Goal: Information Seeking & Learning: Check status

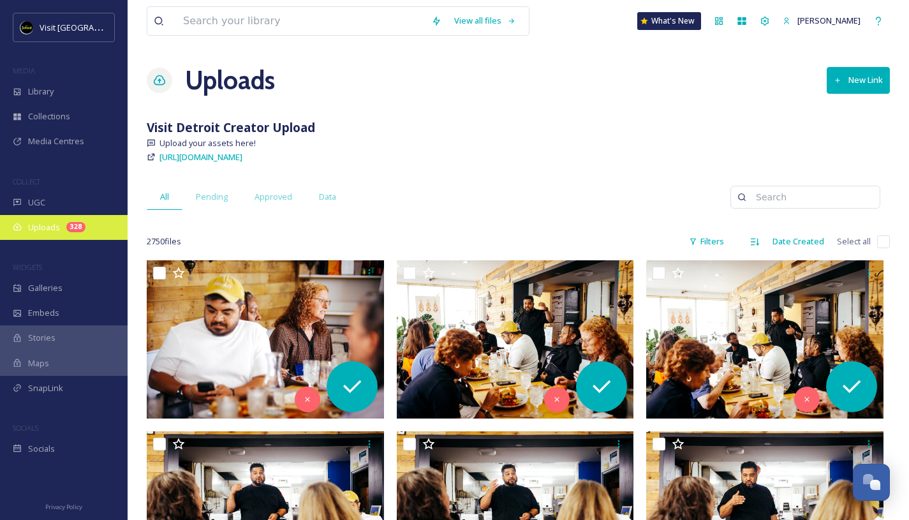
scroll to position [2105, 0]
click at [83, 226] on div "328" at bounding box center [75, 227] width 19 height 10
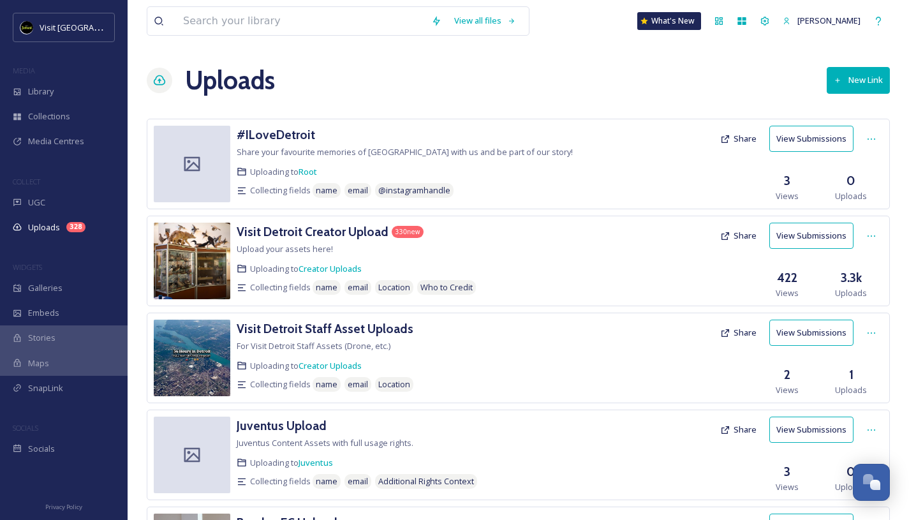
click at [818, 240] on button "View Submissions" at bounding box center [811, 236] width 84 height 26
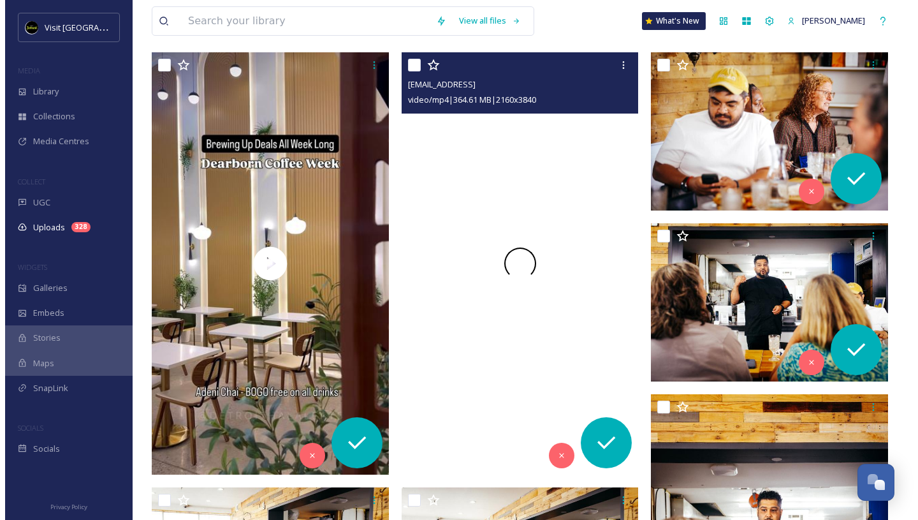
scroll to position [217, 0]
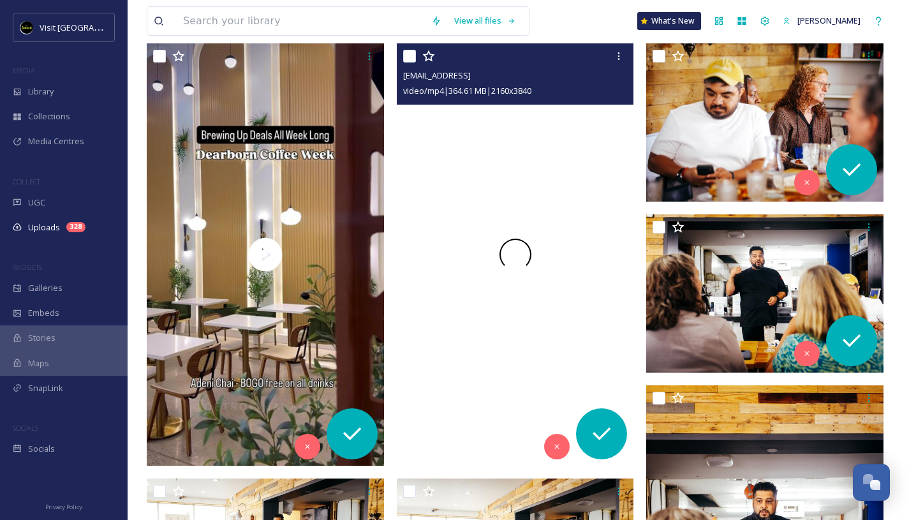
click at [467, 193] on div at bounding box center [515, 254] width 237 height 422
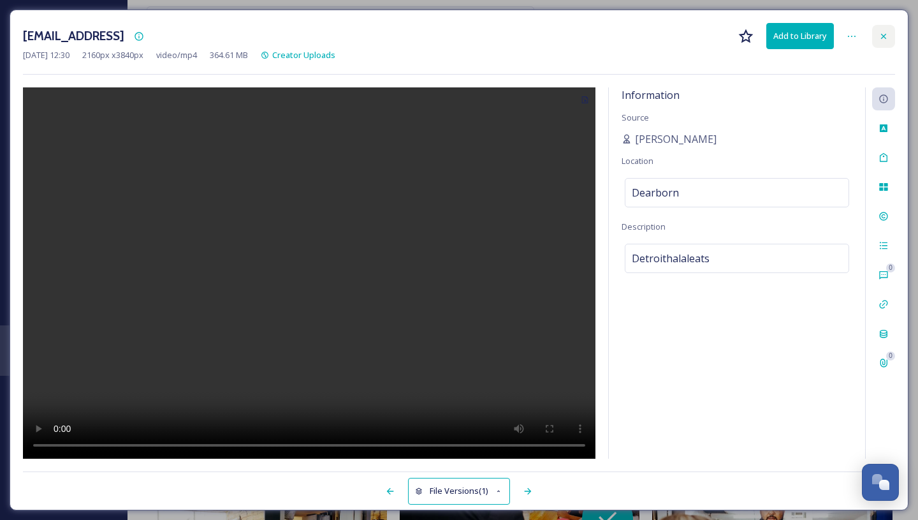
click at [886, 38] on icon at bounding box center [884, 36] width 10 height 10
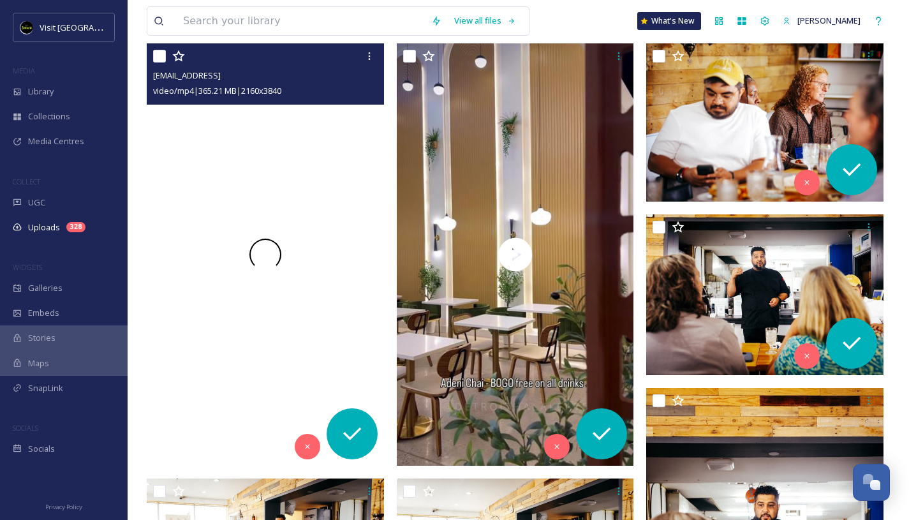
click at [267, 237] on div at bounding box center [265, 254] width 237 height 422
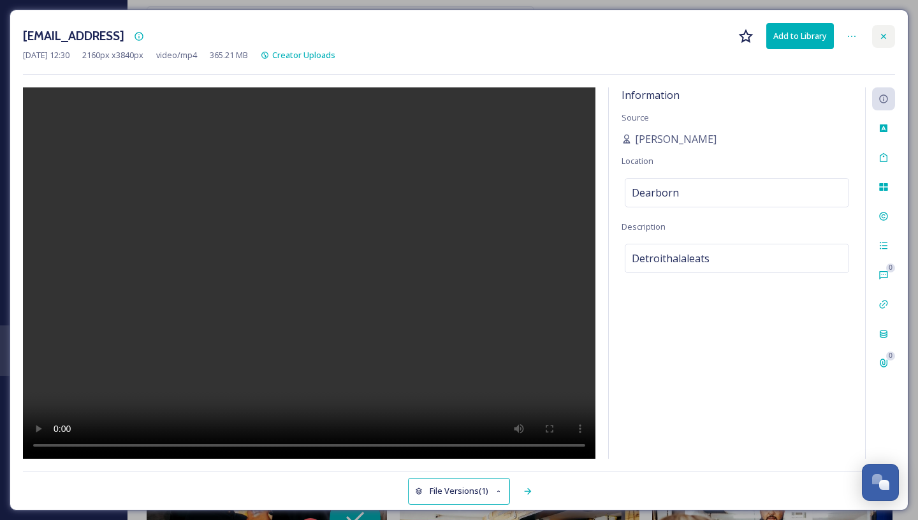
click at [880, 33] on icon at bounding box center [884, 36] width 10 height 10
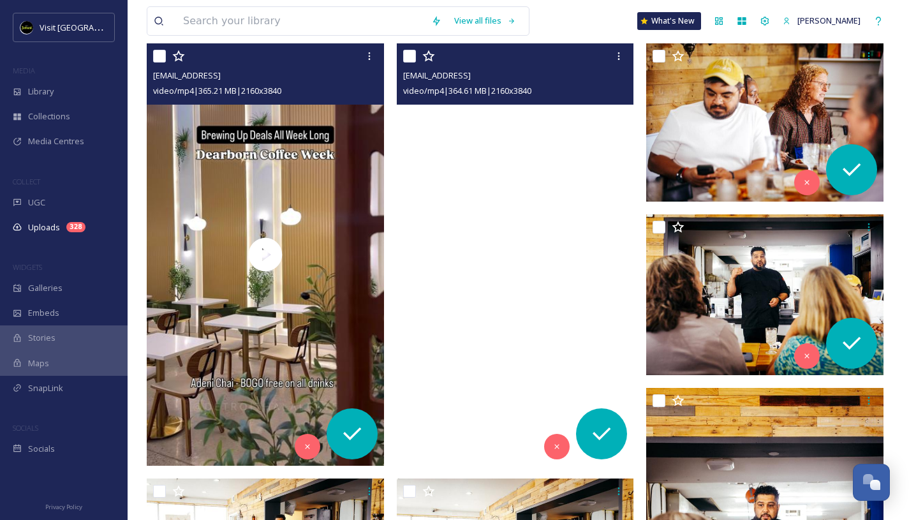
click at [440, 249] on video "ext_1759163415.639853_Detroithalaleats@gmail.com-896D9626-62DA-4463-B58A-AC9DEF…" at bounding box center [515, 254] width 237 height 422
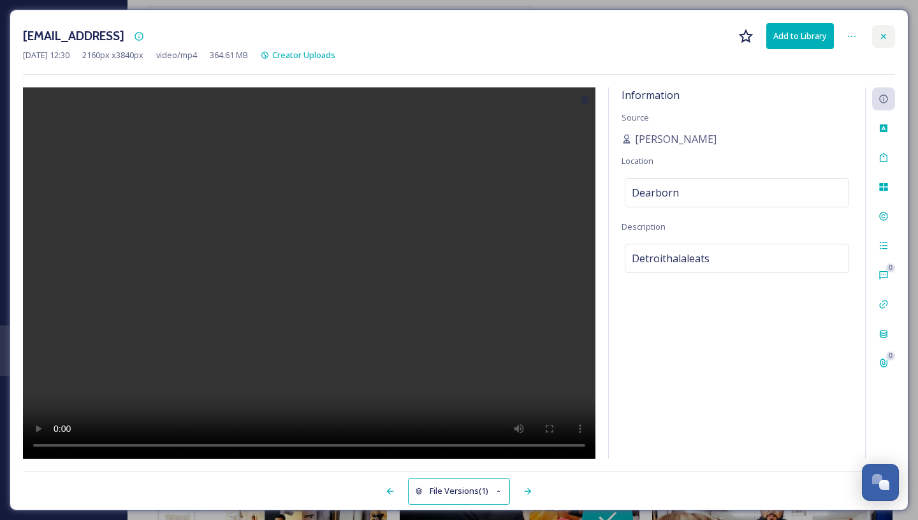
click at [884, 31] on icon at bounding box center [884, 36] width 10 height 10
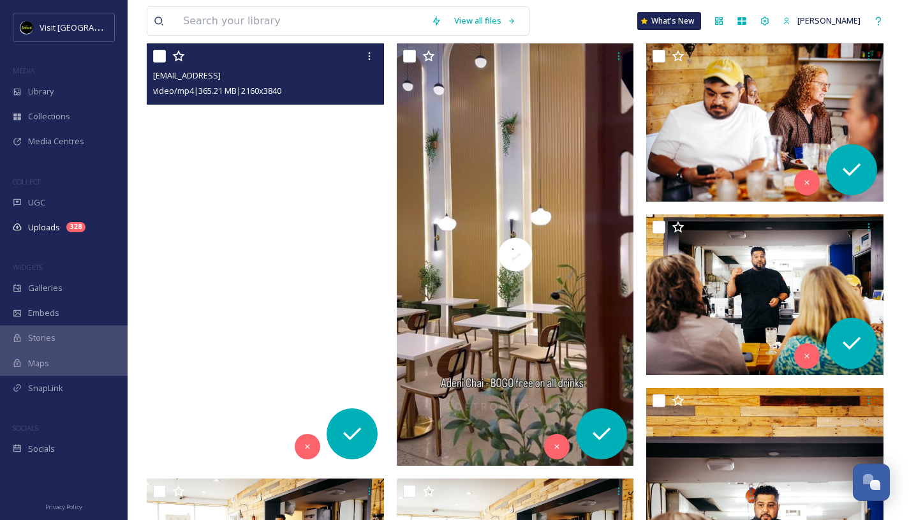
click at [221, 337] on video "ext_1759163415.655197_Detroithalaleats@gmail.com-080CAC84-0029-4B61-85CC-DA1BE2…" at bounding box center [265, 254] width 237 height 422
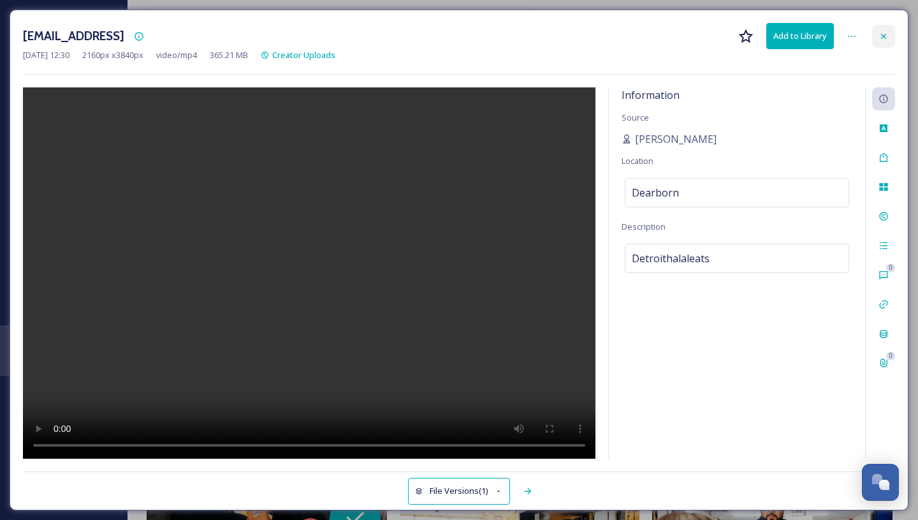
click at [887, 40] on icon at bounding box center [884, 36] width 10 height 10
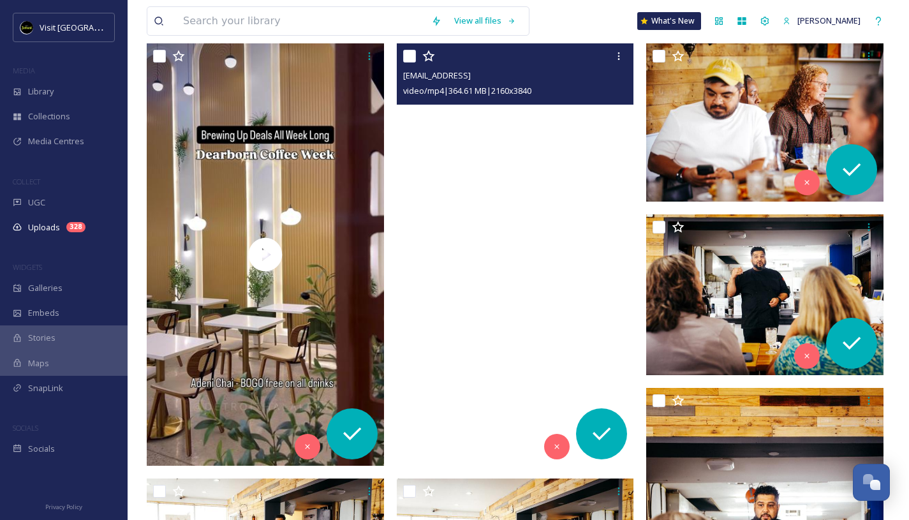
click at [466, 212] on video "ext_1759163415.639853_Detroithalaleats@gmail.com-896D9626-62DA-4463-B58A-AC9DEF…" at bounding box center [515, 254] width 237 height 422
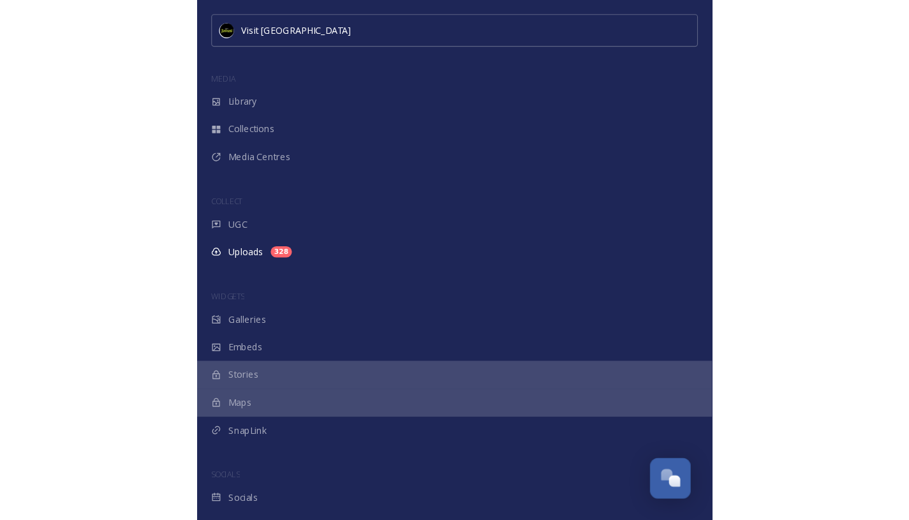
scroll to position [2056, 0]
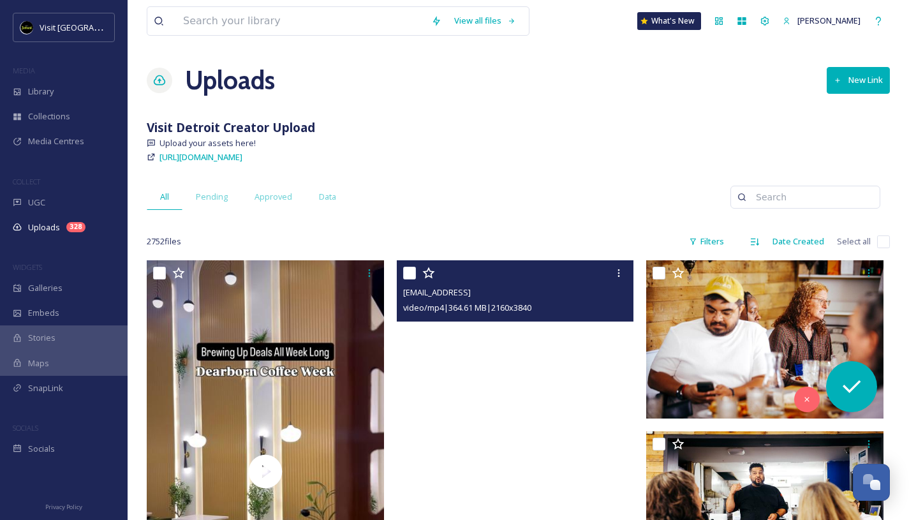
click at [476, 339] on video "ext_1759163415.639853_Detroithalaleats@gmail.com-896D9626-62DA-4463-B58A-AC9DEF…" at bounding box center [515, 471] width 237 height 422
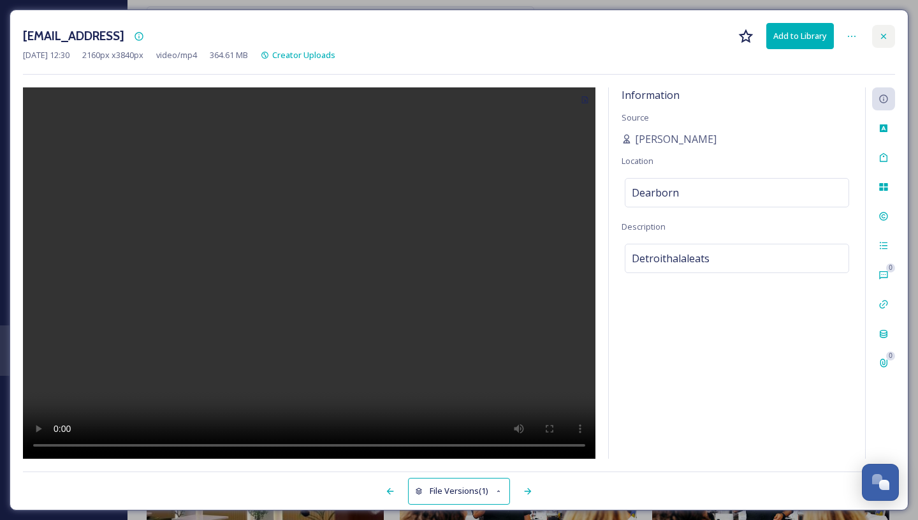
click at [881, 29] on div at bounding box center [883, 36] width 23 height 23
